Goal: Task Accomplishment & Management: Use online tool/utility

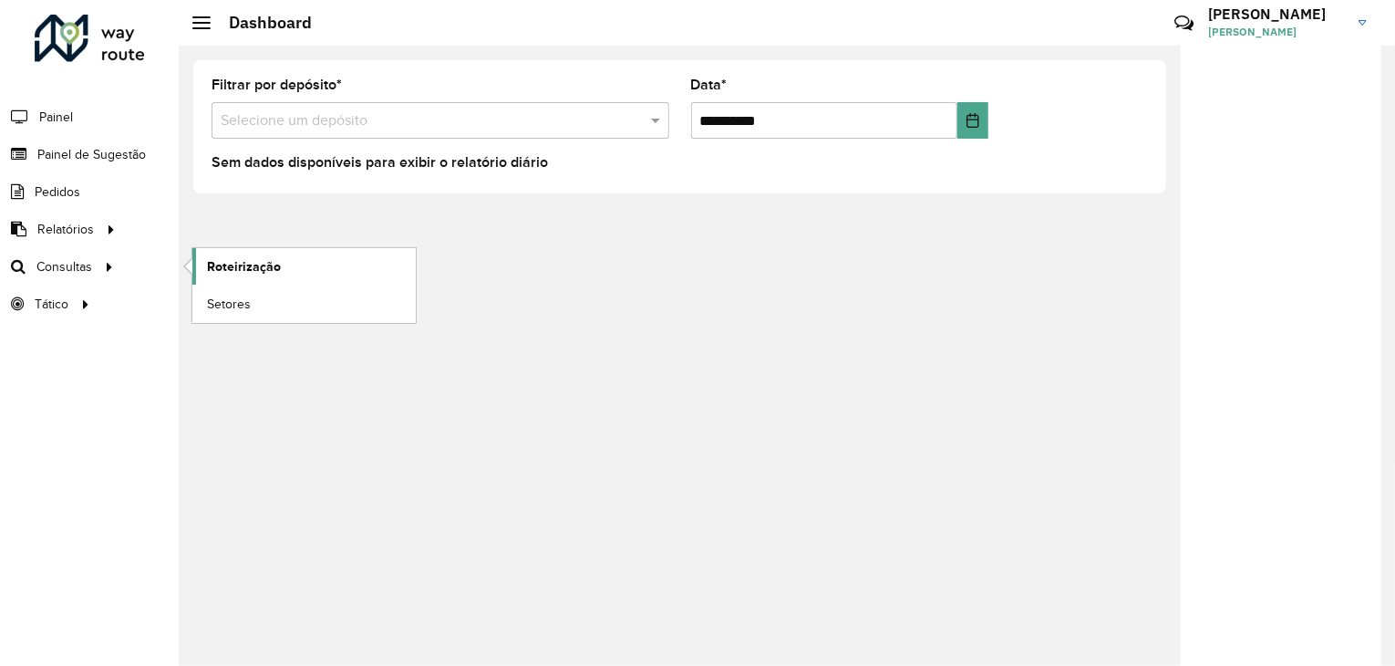
click at [212, 277] on link "Roteirização" at bounding box center [303, 266] width 223 height 36
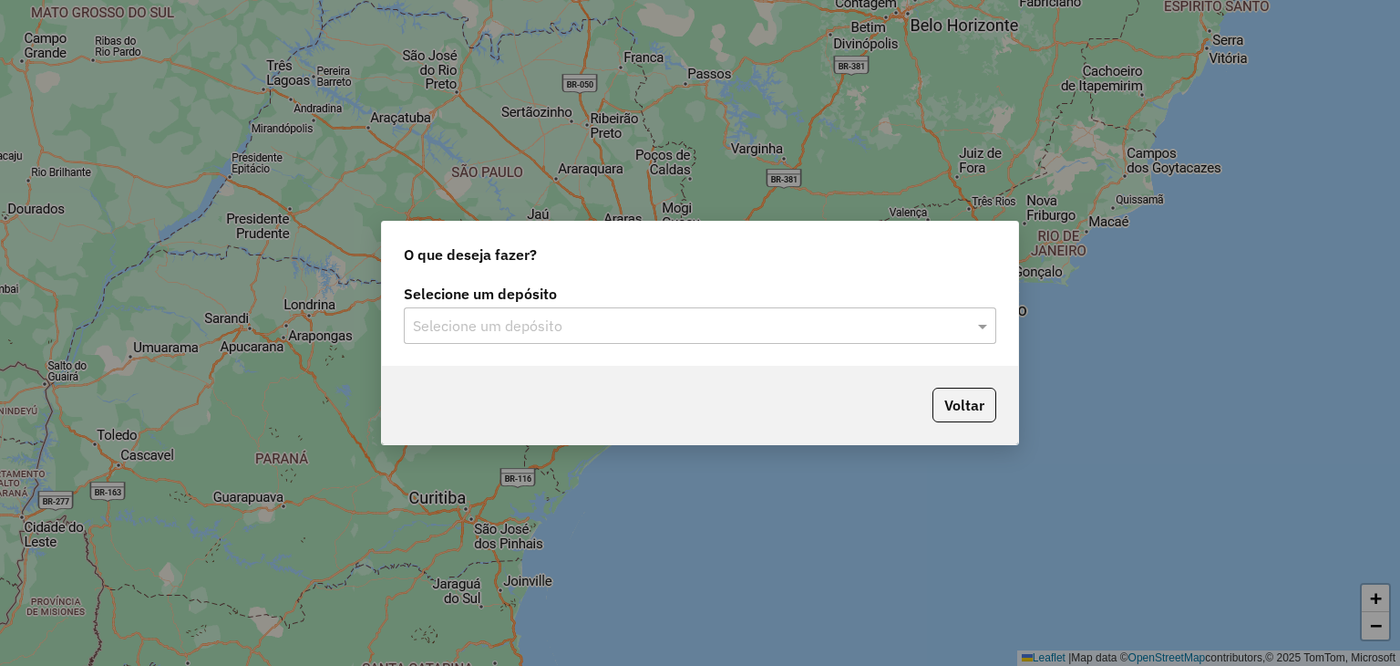
click at [738, 324] on input "text" at bounding box center [682, 326] width 538 height 22
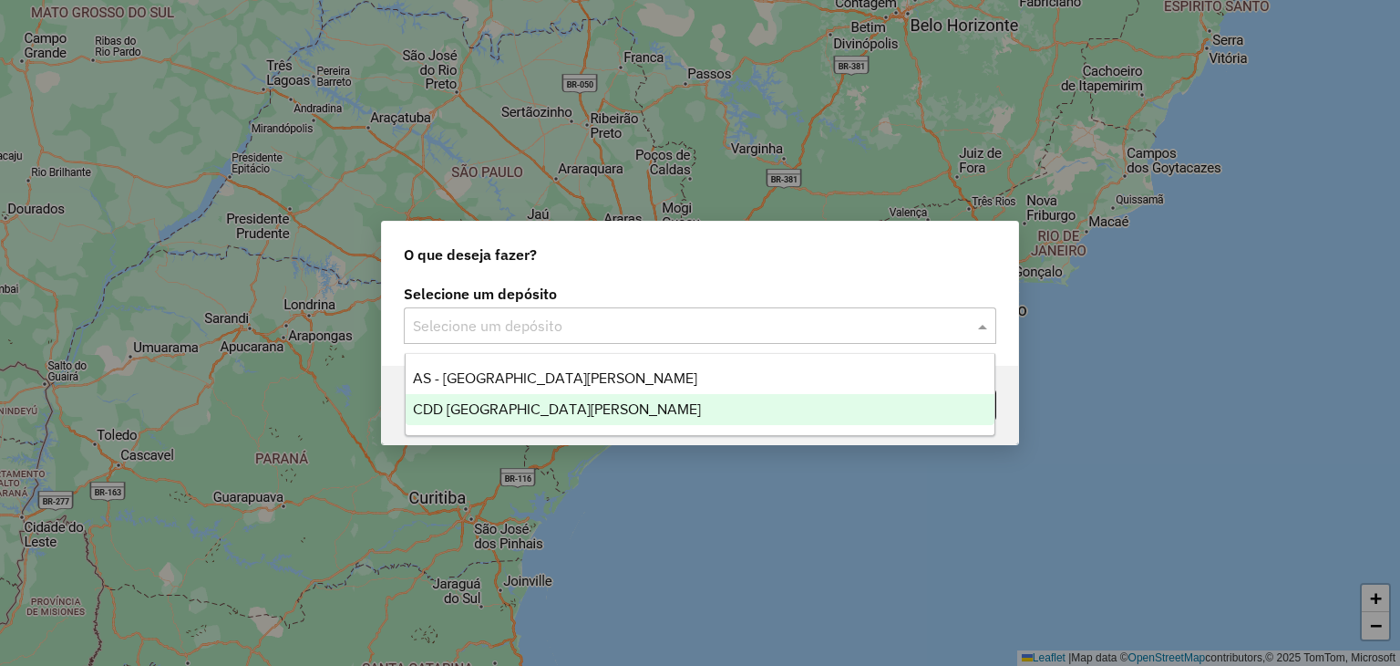
click at [663, 409] on div "CDD [GEOGRAPHIC_DATA]" at bounding box center [701, 409] width 590 height 31
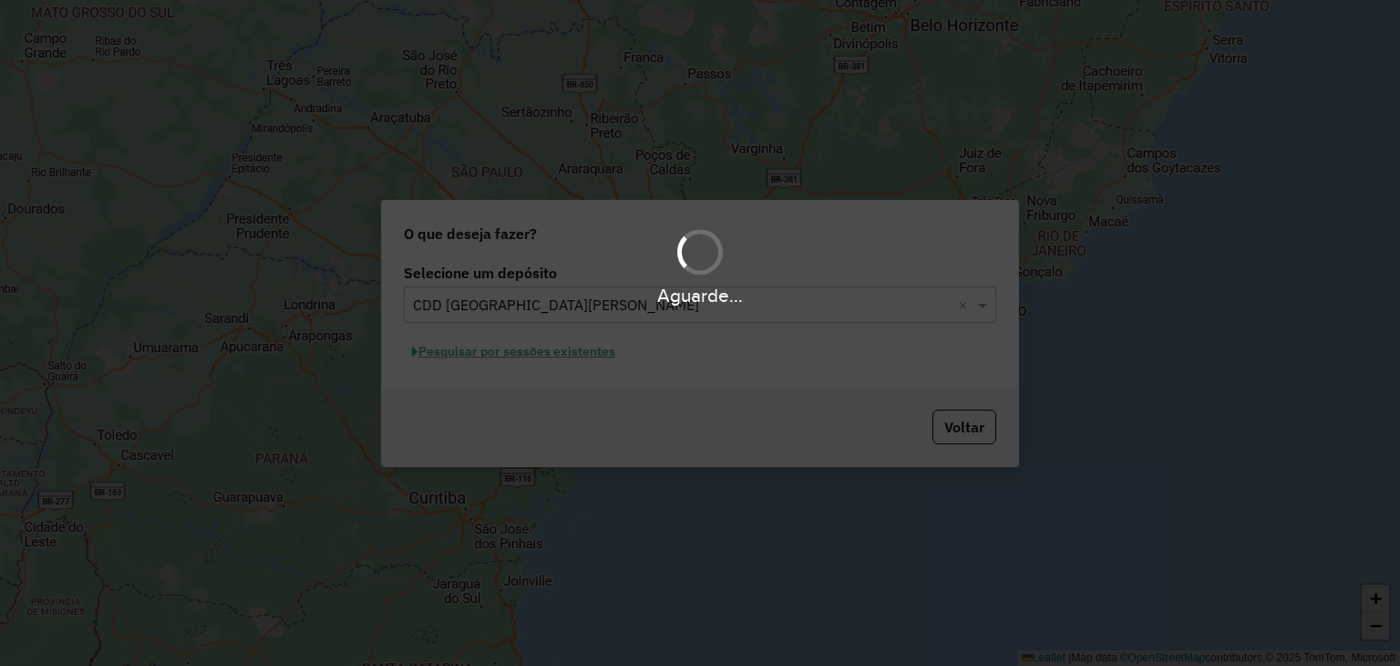
click at [535, 357] on div "Aguarde..." at bounding box center [700, 333] width 1400 height 666
click at [525, 356] on div "Aguarde..." at bounding box center [700, 333] width 1400 height 666
click at [522, 351] on div "Aguarde..." at bounding box center [700, 333] width 1400 height 666
click at [517, 354] on div "Aguarde..." at bounding box center [700, 333] width 1400 height 666
click at [515, 356] on div "Aguarde..." at bounding box center [700, 333] width 1400 height 666
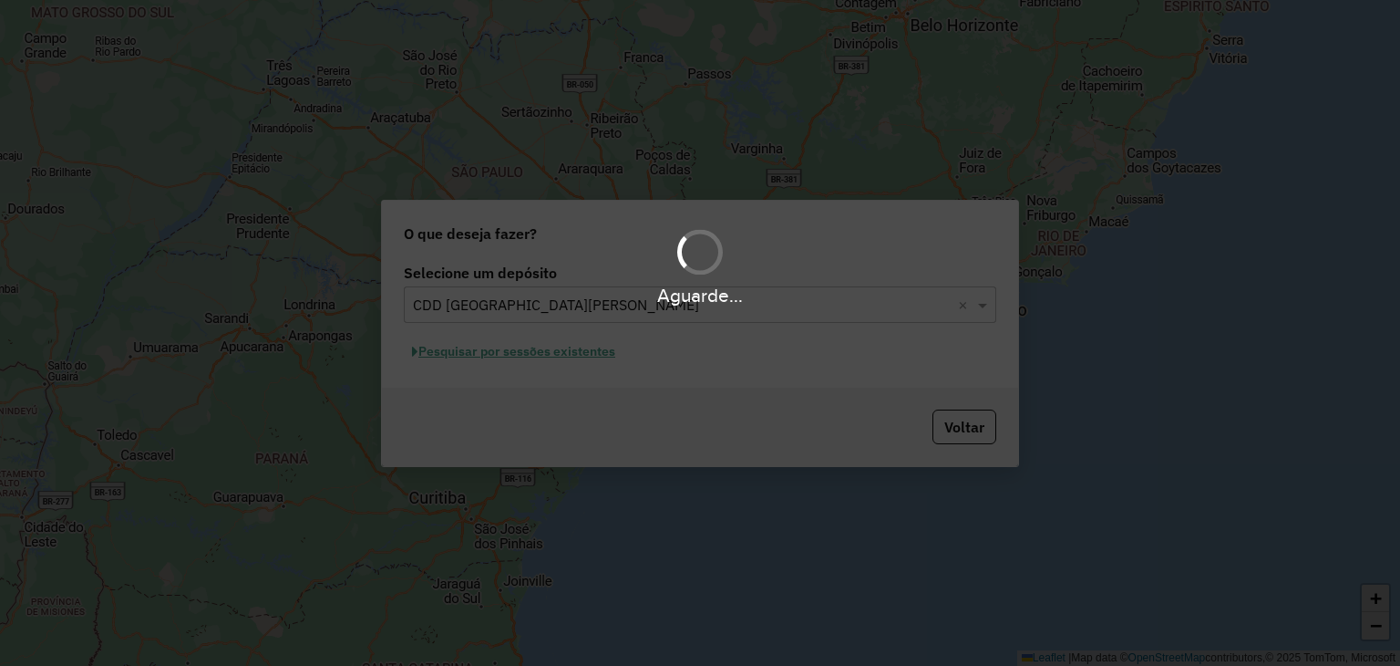
click at [526, 358] on div "Aguarde..." at bounding box center [700, 333] width 1400 height 666
click at [523, 352] on div "Aguarde..." at bounding box center [700, 333] width 1400 height 666
click at [848, 205] on div "Aguarde..." at bounding box center [700, 333] width 1400 height 666
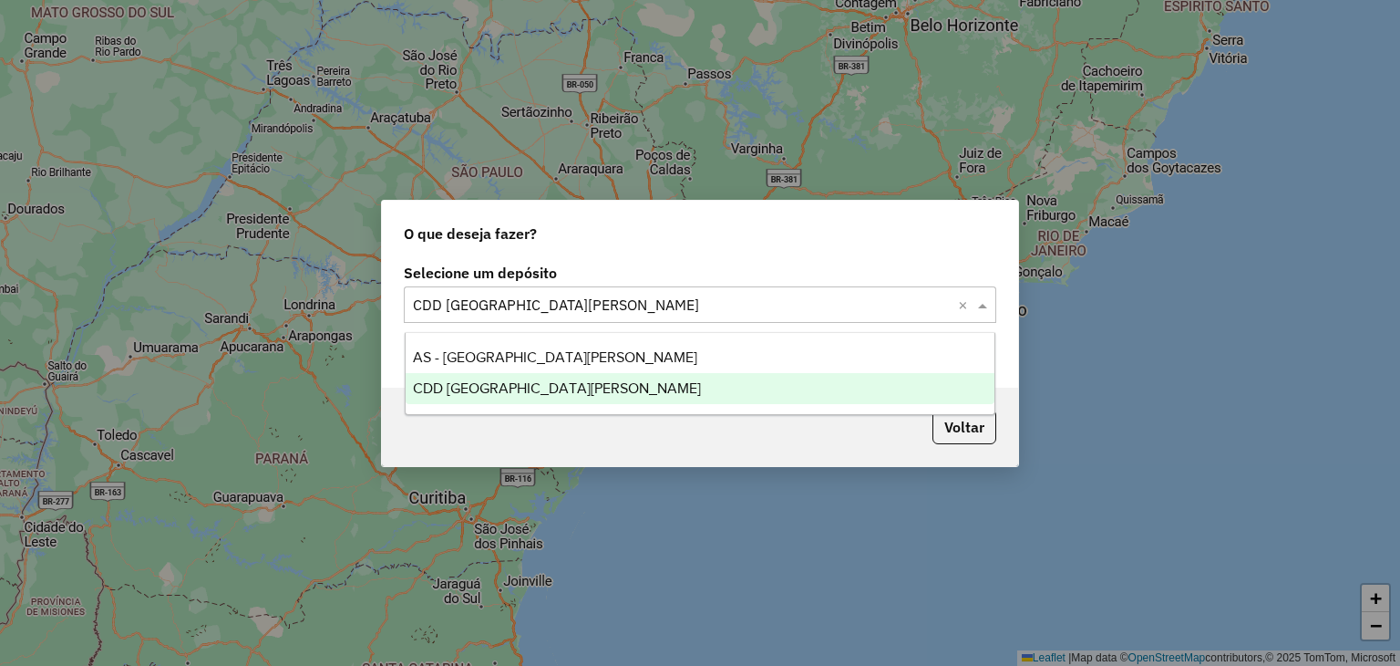
drag, startPoint x: 704, startPoint y: 308, endPoint x: 682, endPoint y: 315, distance: 22.8
click at [703, 308] on input "text" at bounding box center [682, 305] width 538 height 22
click at [556, 395] on span "CDD Santa Cruz do Sul" at bounding box center [557, 387] width 288 height 15
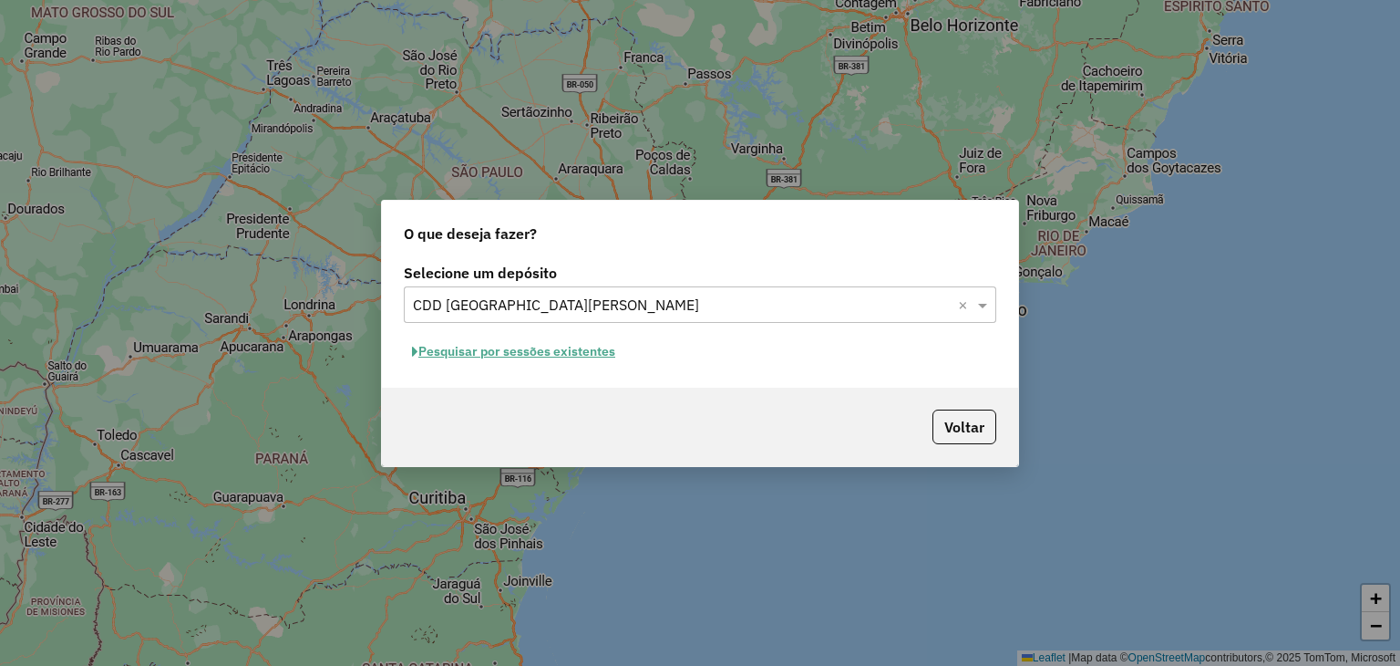
click at [530, 355] on button "Pesquisar por sessões existentes" at bounding box center [514, 351] width 220 height 28
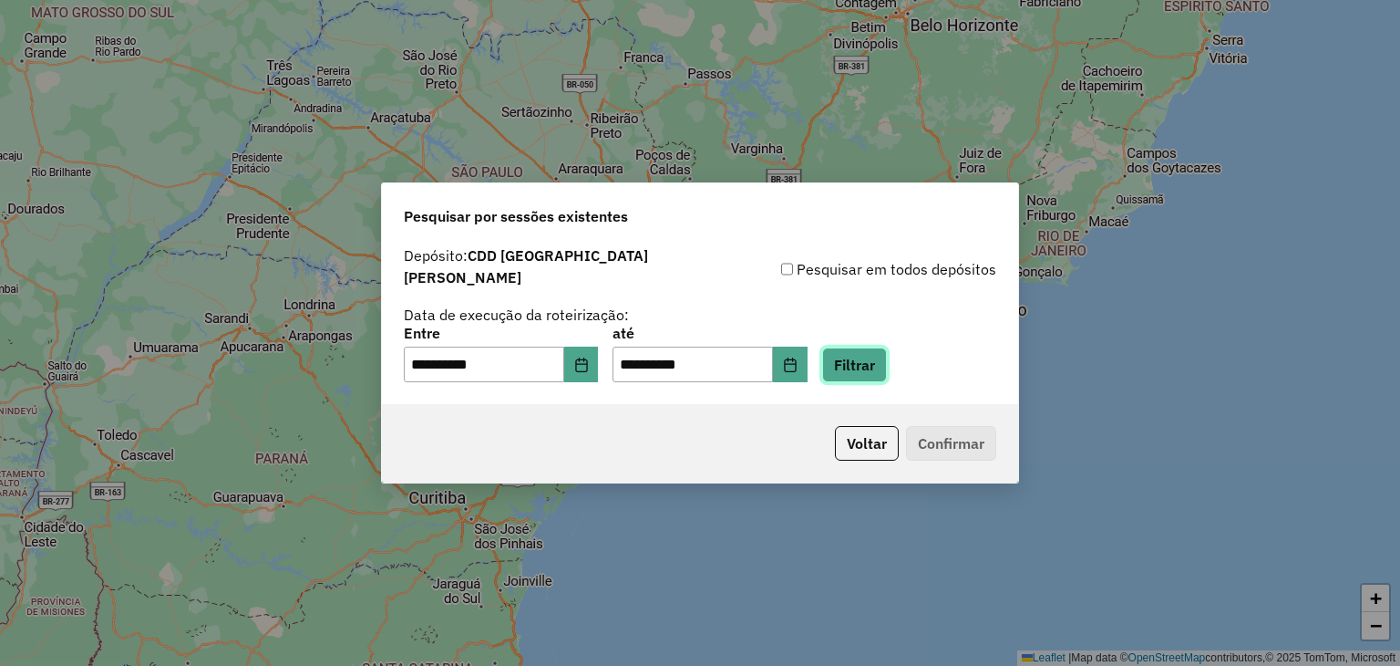
click at [886, 370] on button "Filtrar" at bounding box center [854, 364] width 65 height 35
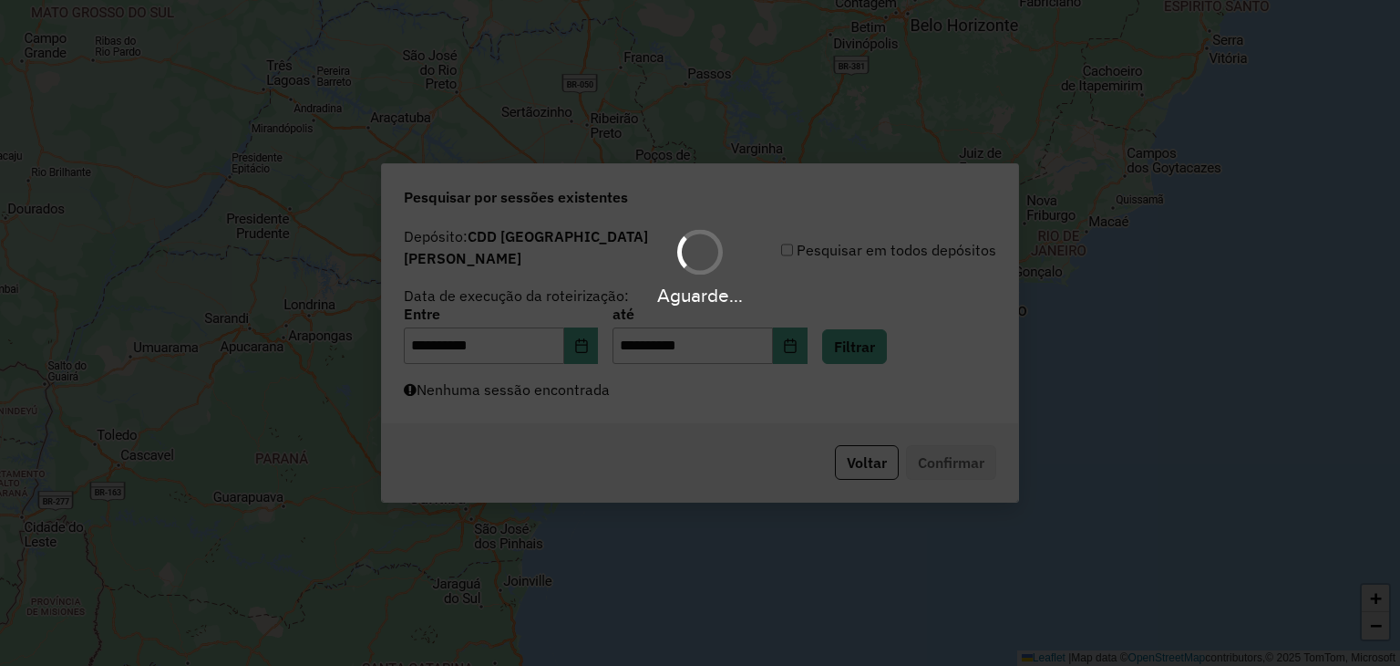
click at [577, 408] on div "Aguarde..." at bounding box center [700, 333] width 1400 height 666
click at [589, 393] on div "Aguarde..." at bounding box center [700, 333] width 1400 height 666
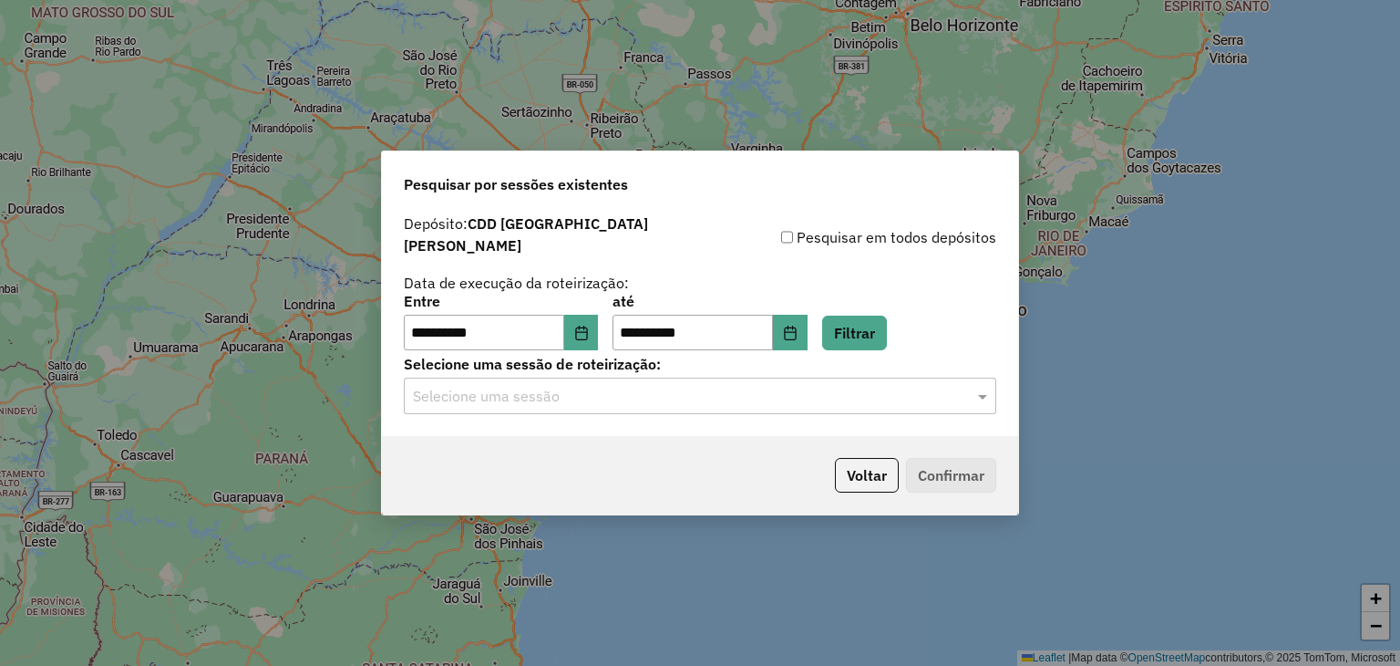
click at [590, 392] on input "text" at bounding box center [682, 397] width 538 height 22
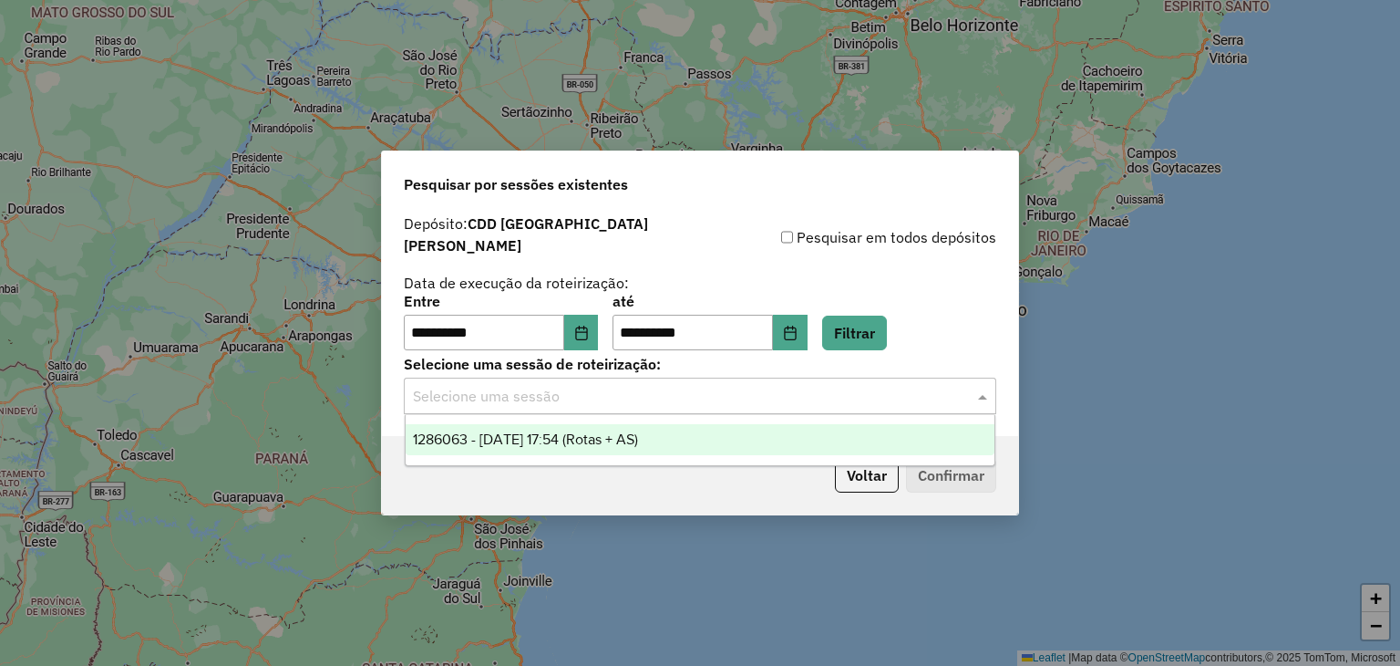
click at [596, 443] on span "1286063 - 01/10/2025 17:54 (Rotas + AS)" at bounding box center [525, 438] width 225 height 15
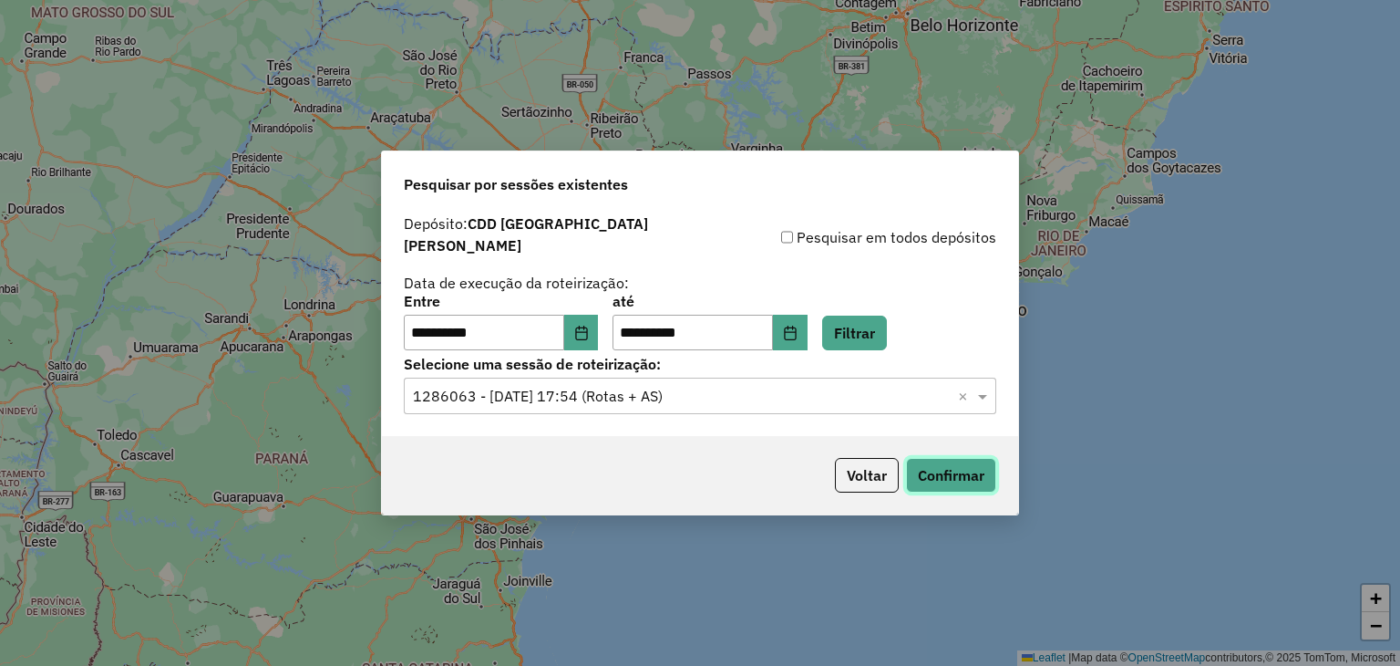
click at [945, 464] on button "Confirmar" at bounding box center [951, 475] width 90 height 35
